Goal: Transaction & Acquisition: Download file/media

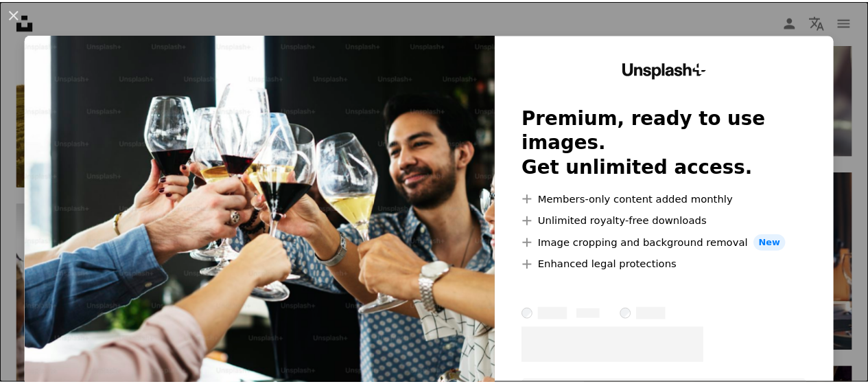
scroll to position [7334, 0]
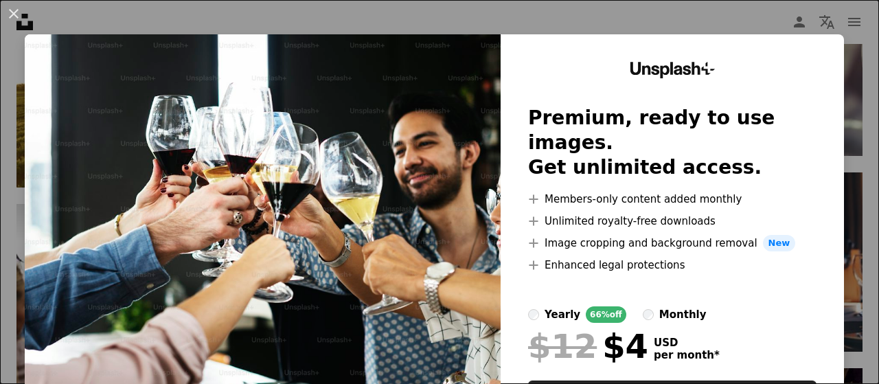
click at [844, 93] on div "An X shape Unsplash+ Premium, ready to use images. Get unlimited access. A plus…" at bounding box center [439, 192] width 879 height 384
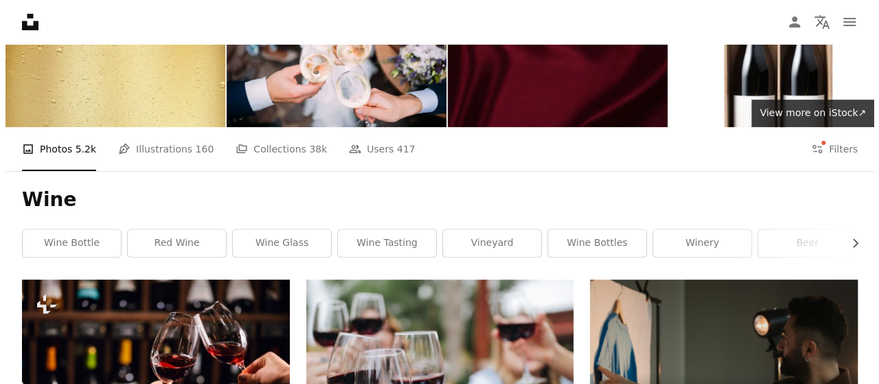
scroll to position [137, 0]
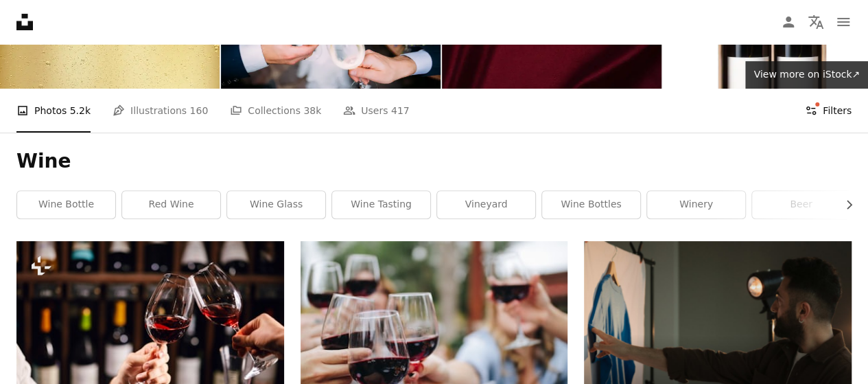
click at [831, 113] on button "Filters Filters" at bounding box center [828, 111] width 47 height 44
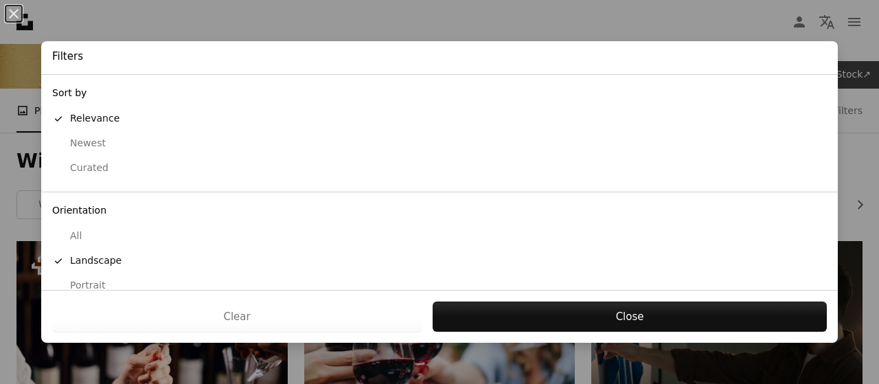
scroll to position [159, 0]
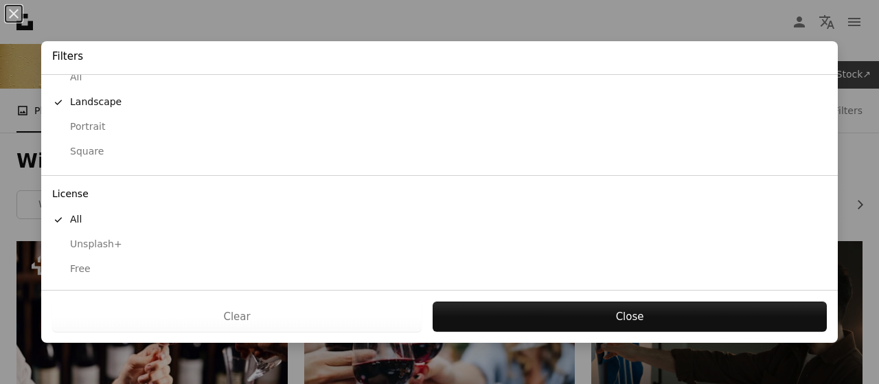
click at [109, 266] on div "Free" at bounding box center [439, 269] width 774 height 14
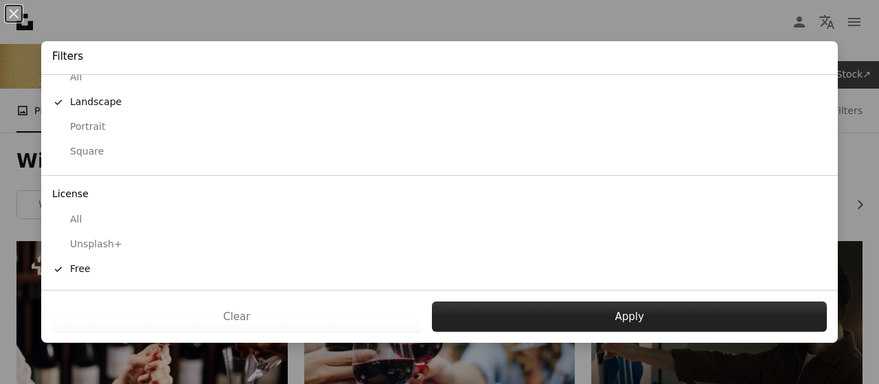
click at [601, 325] on button "Apply" at bounding box center [629, 316] width 395 height 30
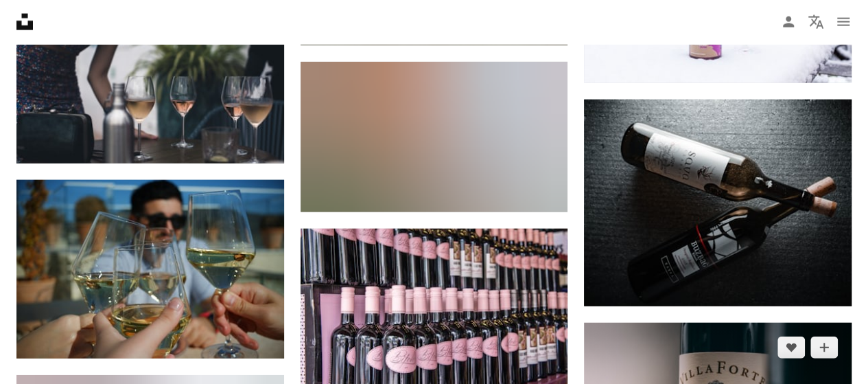
scroll to position [19906, 0]
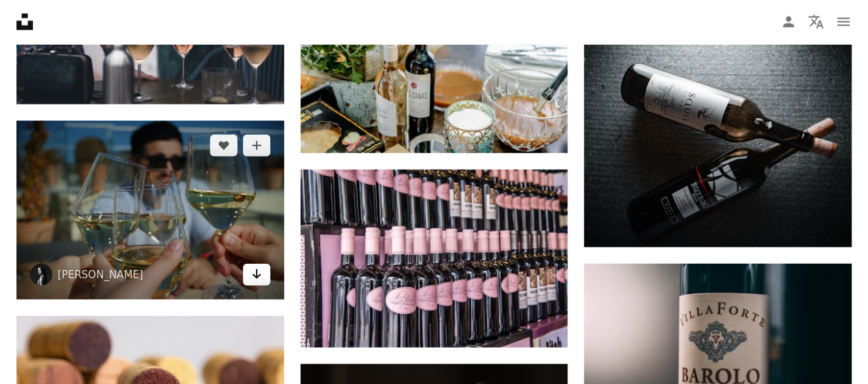
click at [264, 270] on link "Arrow pointing down" at bounding box center [256, 275] width 27 height 22
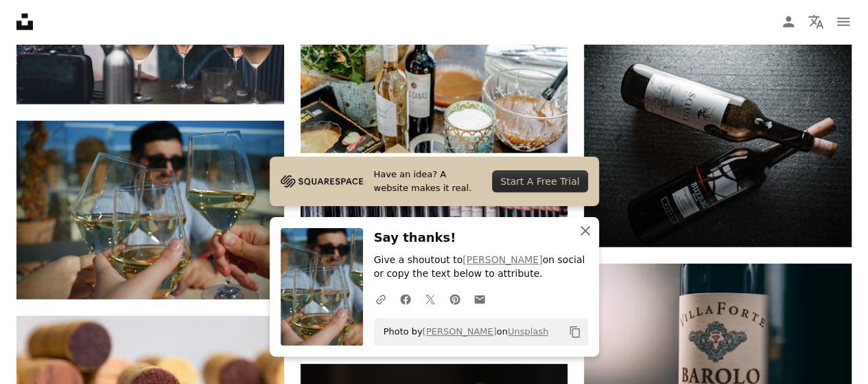
click at [586, 229] on icon "An X shape" at bounding box center [585, 230] width 16 height 16
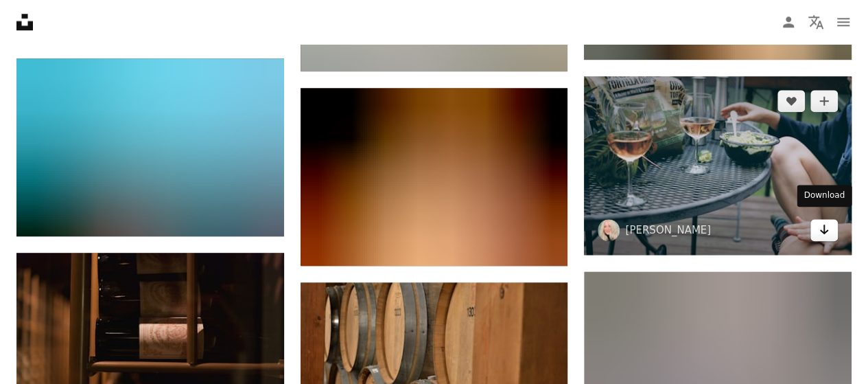
scroll to position [24162, 0]
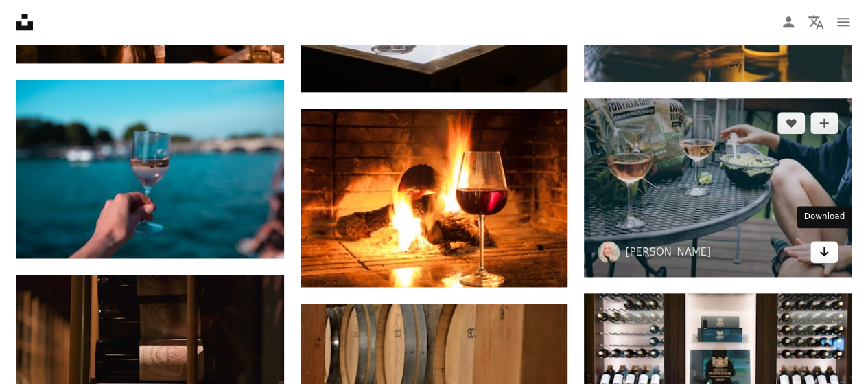
click at [828, 247] on icon "Arrow pointing down" at bounding box center [824, 251] width 11 height 16
